Goal: Obtain resource: Download file/media

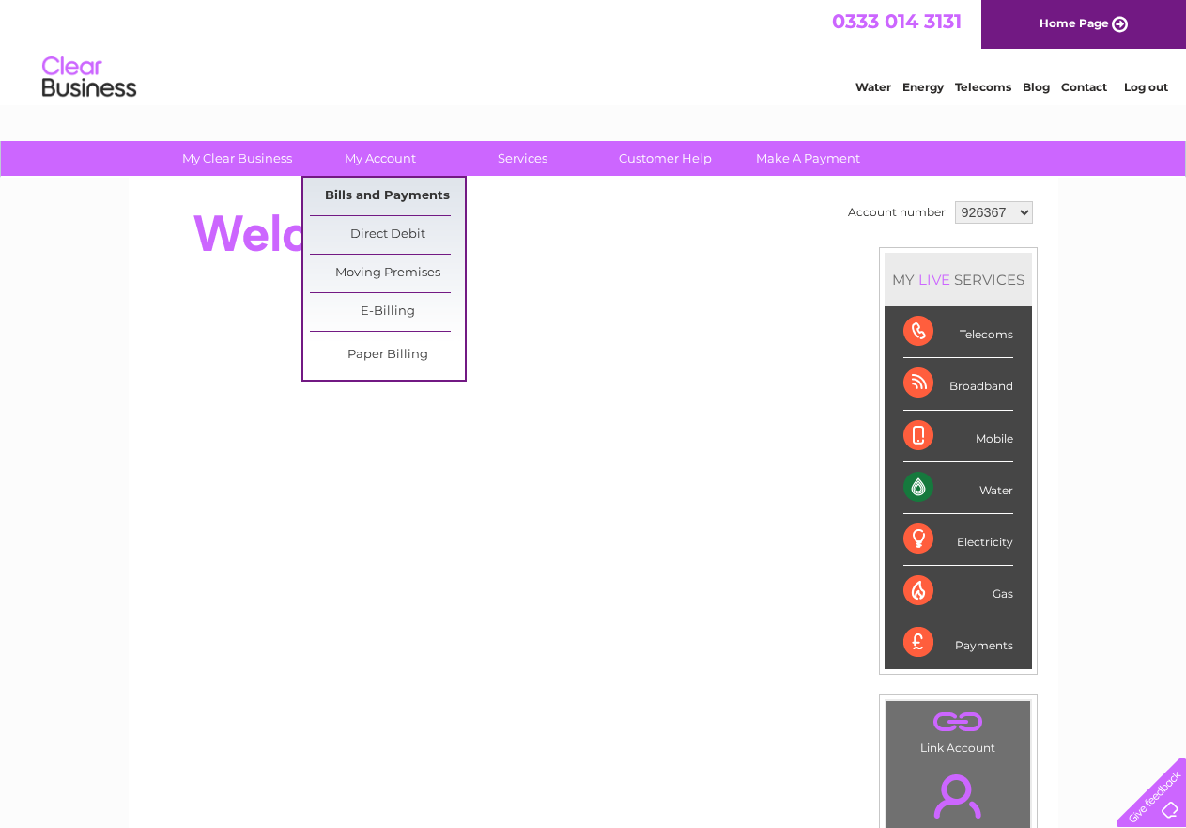
click at [385, 190] on link "Bills and Payments" at bounding box center [387, 197] width 155 height 38
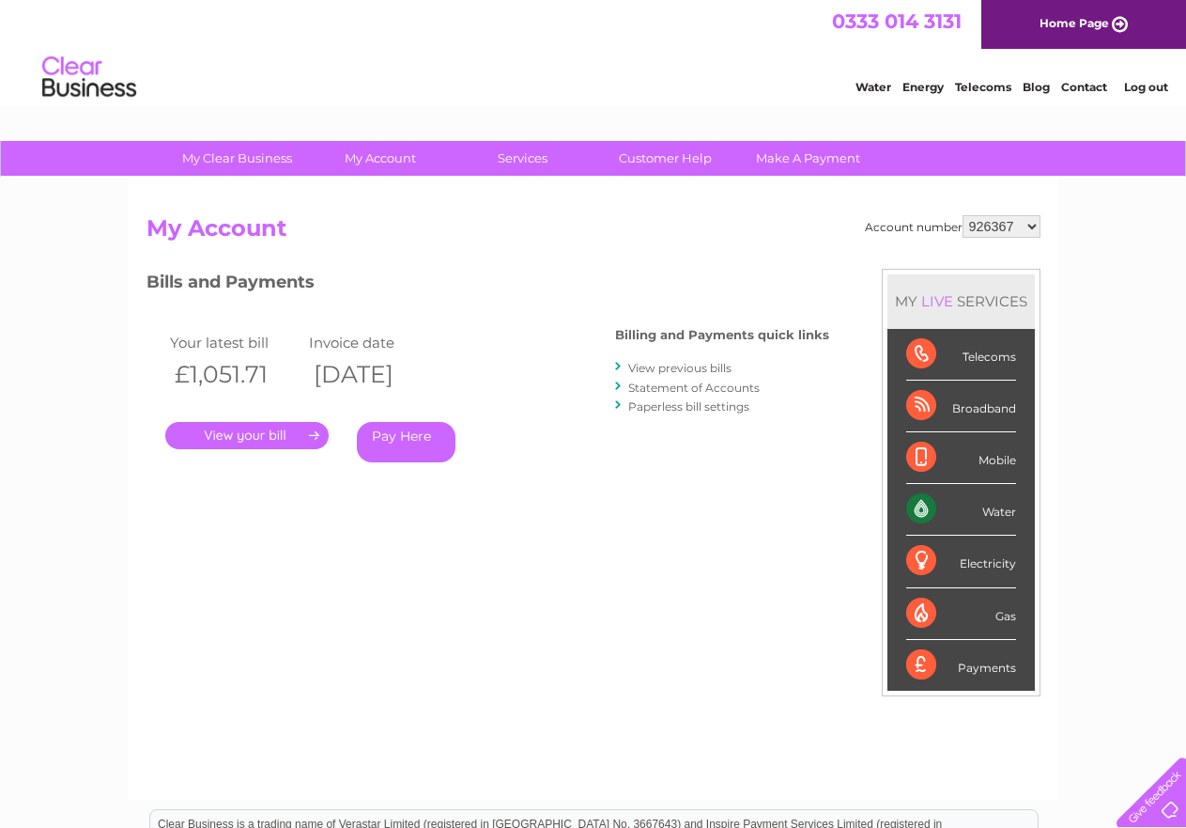
click at [266, 437] on link "." at bounding box center [246, 435] width 163 height 27
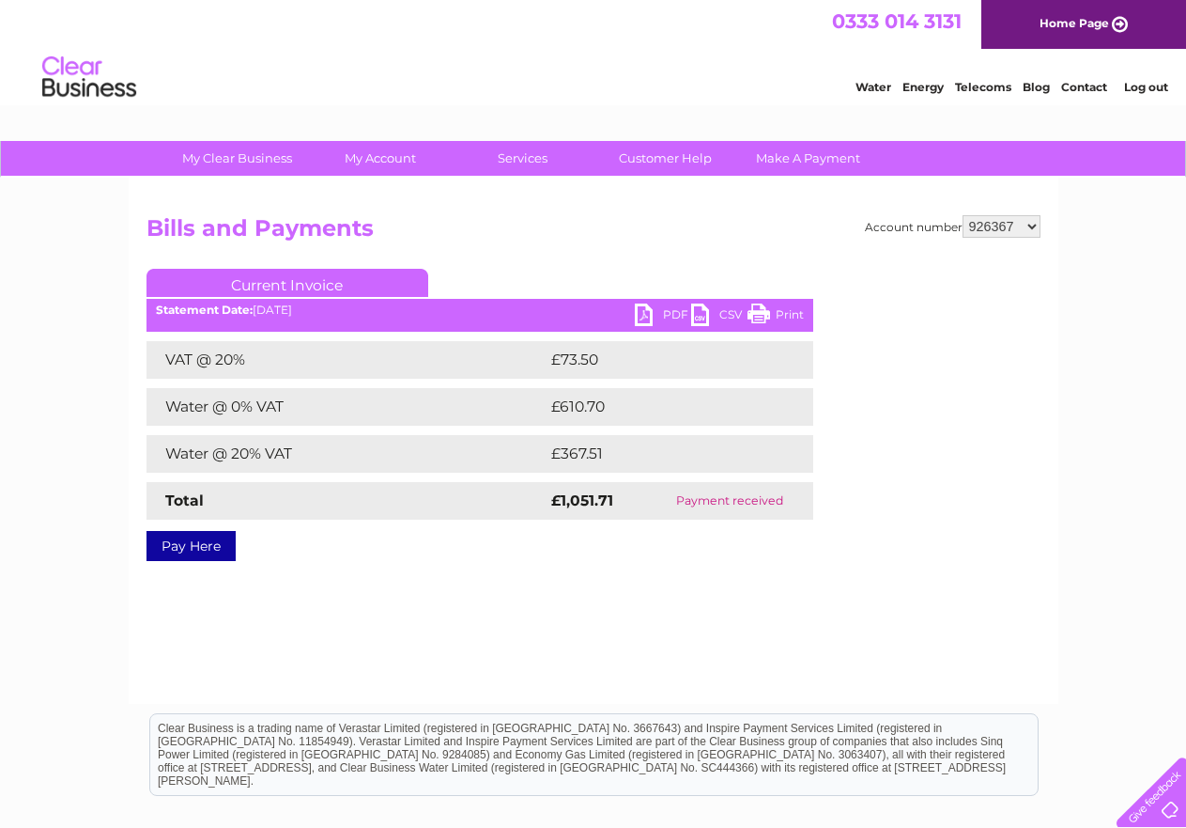
click at [671, 315] on link "PDF" at bounding box center [663, 316] width 56 height 27
